Goal: Task Accomplishment & Management: Use online tool/utility

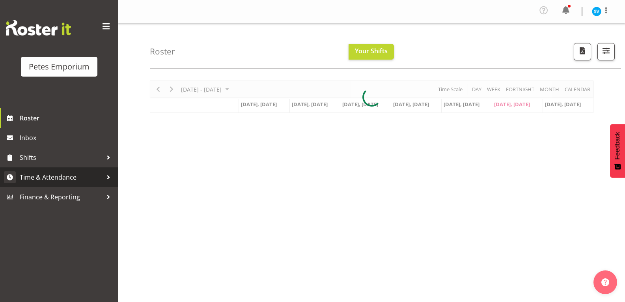
click at [65, 174] on span "Time & Attendance" at bounding box center [61, 177] width 83 height 12
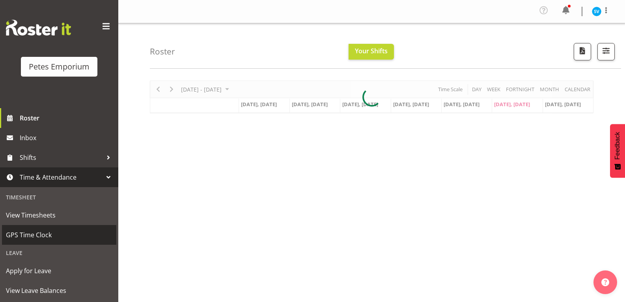
click at [63, 235] on span "GPS Time Clock" at bounding box center [59, 235] width 106 height 12
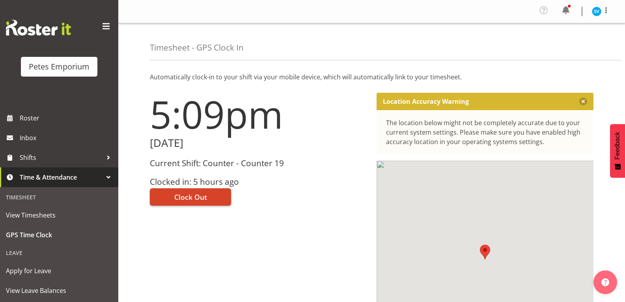
click at [210, 199] on button "Clock Out" at bounding box center [190, 196] width 81 height 17
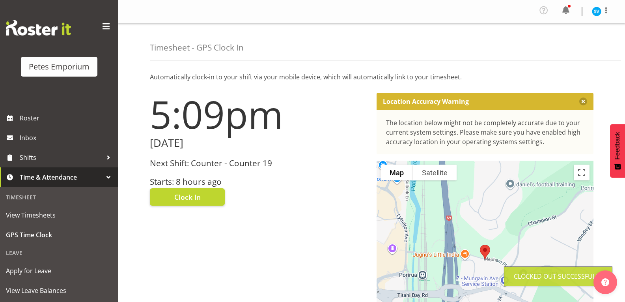
click at [595, 14] on img at bounding box center [596, 11] width 9 height 9
click at [574, 47] on link "Log Out" at bounding box center [573, 43] width 76 height 14
